Goal: Task Accomplishment & Management: Manage account settings

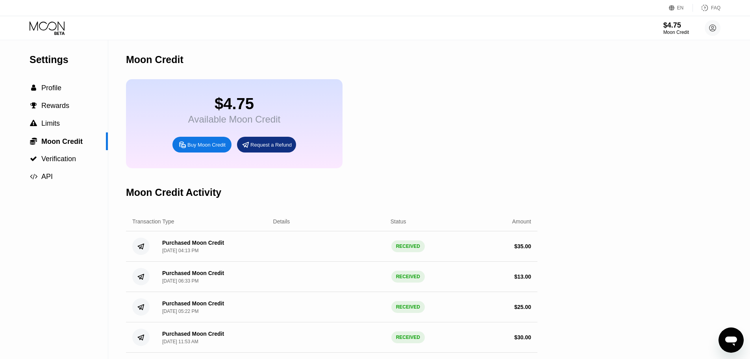
click at [665, 31] on div "Moon Credit" at bounding box center [677, 33] width 26 height 6
click at [199, 148] on div "Buy Moon Credit" at bounding box center [206, 144] width 38 height 7
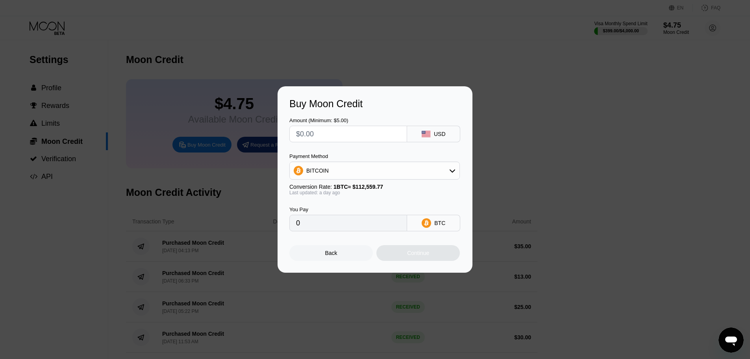
click at [352, 174] on div "BITCOIN" at bounding box center [375, 171] width 170 height 16
click at [322, 212] on span "USDT on TRON" at bounding box center [328, 209] width 40 height 6
type input "0.00"
click at [325, 132] on input "text" at bounding box center [348, 134] width 104 height 16
type input "$3"
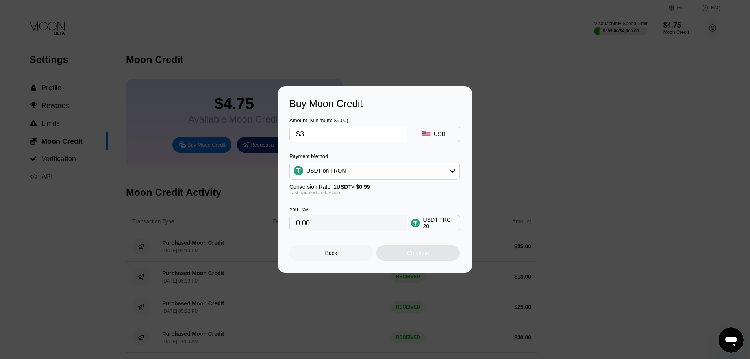
type input "3.03"
type input "$35"
type input "35.35"
drag, startPoint x: 325, startPoint y: 132, endPoint x: 282, endPoint y: 132, distance: 42.5
click at [282, 132] on div "Buy Moon Credit Amount (Minimum: $5.00) $35 USD Payment Method USDT on TRON Con…" at bounding box center [375, 179] width 195 height 186
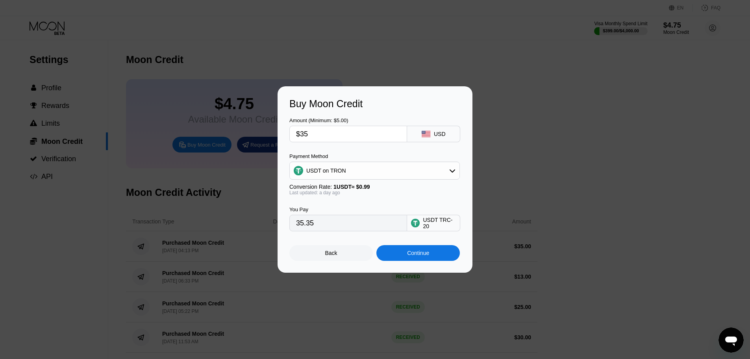
type input "$5"
type input "5.05"
type input "$50"
type input "50.51"
type input "$50"
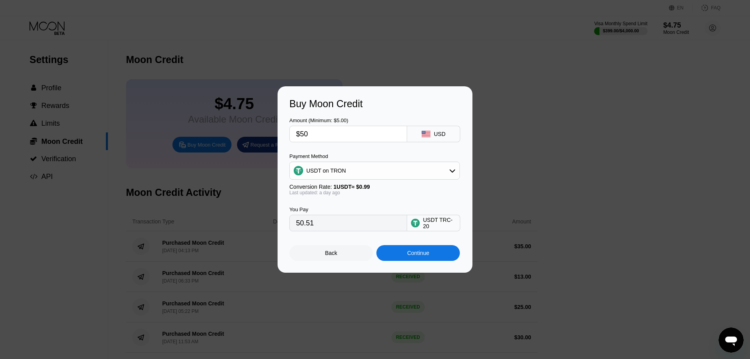
click at [417, 256] on div "Continue" at bounding box center [418, 253] width 22 height 6
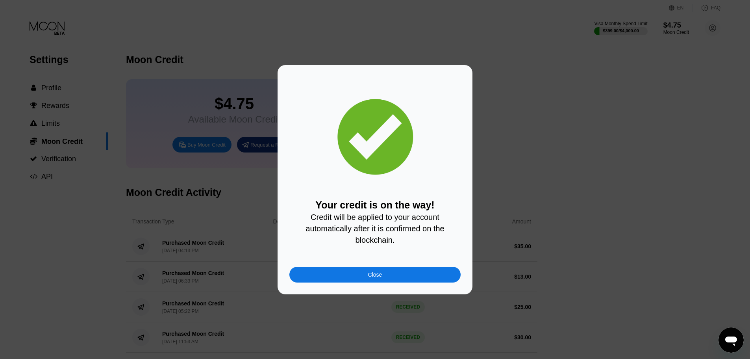
click at [392, 275] on div "Close" at bounding box center [374, 275] width 171 height 16
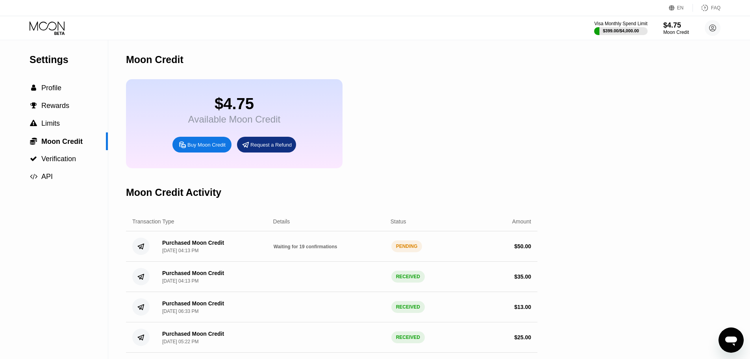
click at [399, 153] on div "$4.75 Available Moon Credit Buy Moon Credit Request a Refund" at bounding box center [332, 123] width 412 height 89
click at [56, 32] on icon at bounding box center [48, 28] width 37 height 14
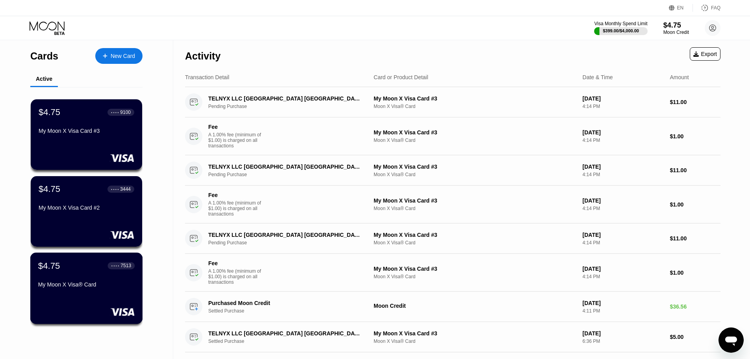
drag, startPoint x: 122, startPoint y: 286, endPoint x: 141, endPoint y: 299, distance: 23.2
click at [141, 299] on div "$4.75 ● ● ● ● 7513 My Moon X Visa® Card" at bounding box center [86, 287] width 113 height 71
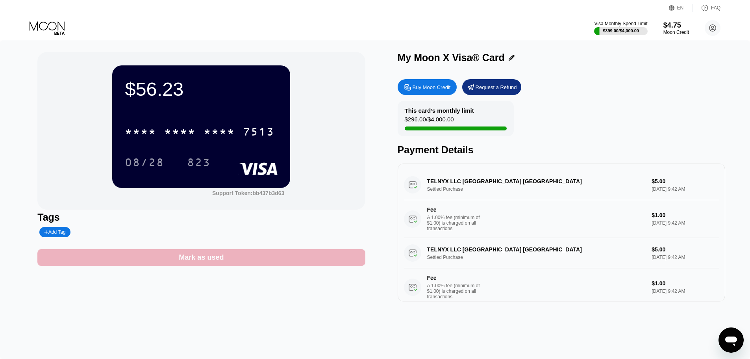
click at [230, 257] on div "Mark as used" at bounding box center [201, 257] width 328 height 17
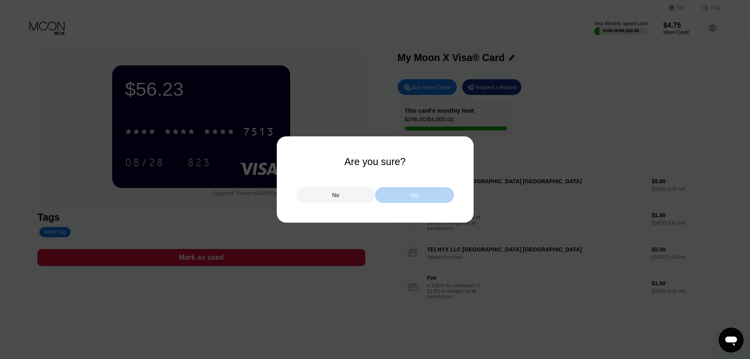
click at [408, 194] on div "Yes" at bounding box center [414, 195] width 79 height 16
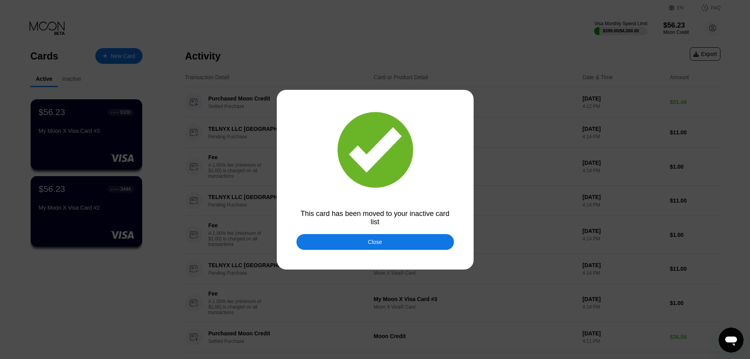
click at [364, 244] on div "Close" at bounding box center [376, 242] width 158 height 16
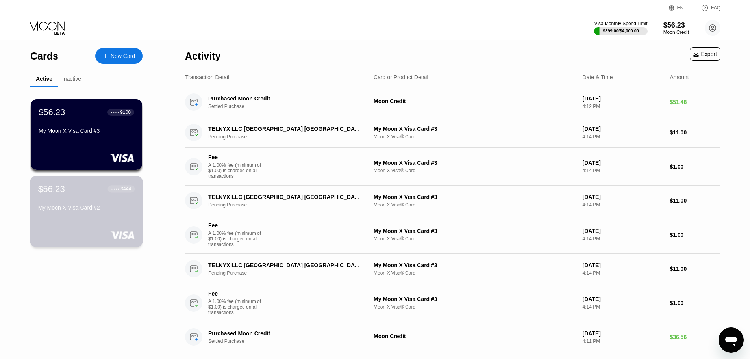
click at [81, 209] on div "My Moon X Visa Card #2" at bounding box center [86, 207] width 96 height 6
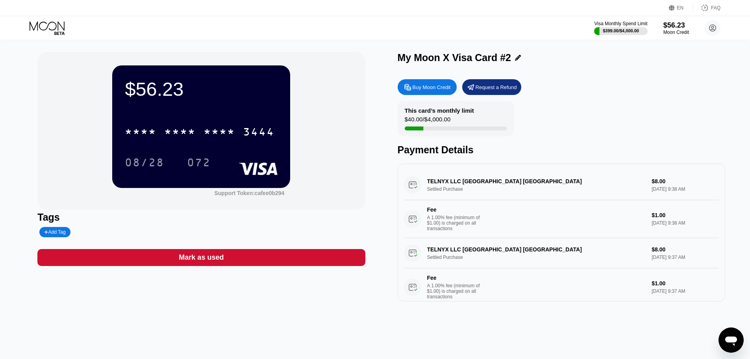
click at [315, 258] on div "Mark as used" at bounding box center [201, 257] width 328 height 17
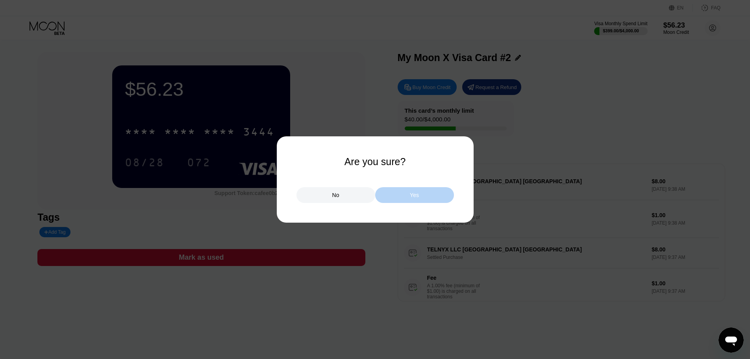
click at [414, 198] on div "Yes" at bounding box center [414, 194] width 9 height 7
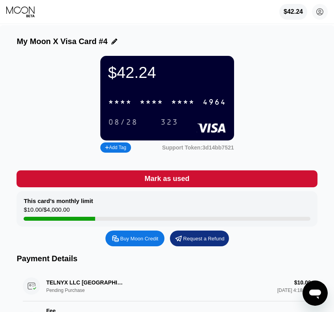
click at [178, 107] on div "* * * *" at bounding box center [183, 102] width 24 height 9
click at [161, 105] on div "* * * *" at bounding box center [152, 102] width 24 height 9
click at [190, 104] on div "* * * *" at bounding box center [183, 102] width 24 height 9
